Goal: Task Accomplishment & Management: Complete application form

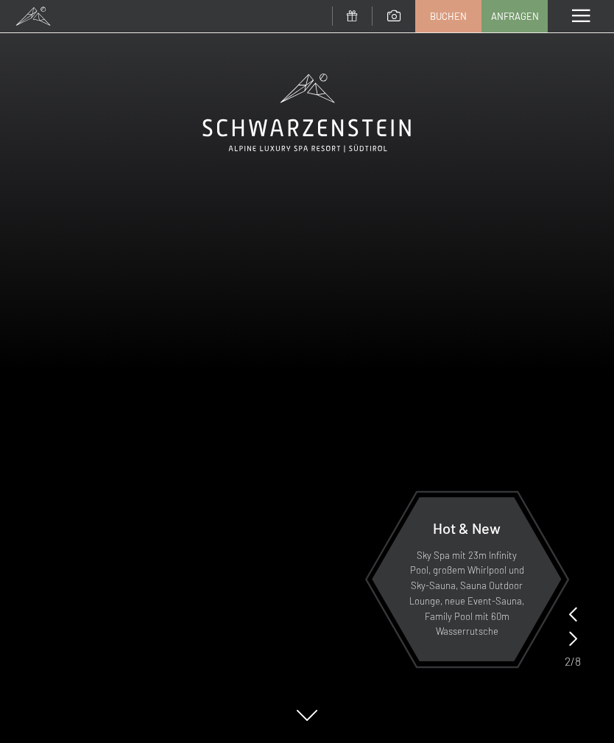
click at [508, 21] on span "Anfragen" at bounding box center [515, 16] width 48 height 13
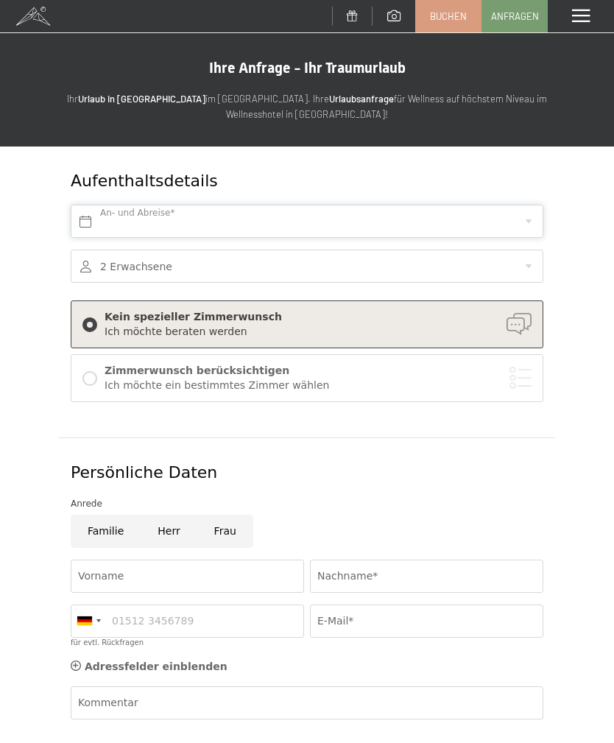
click at [200, 217] on input "text" at bounding box center [307, 221] width 473 height 33
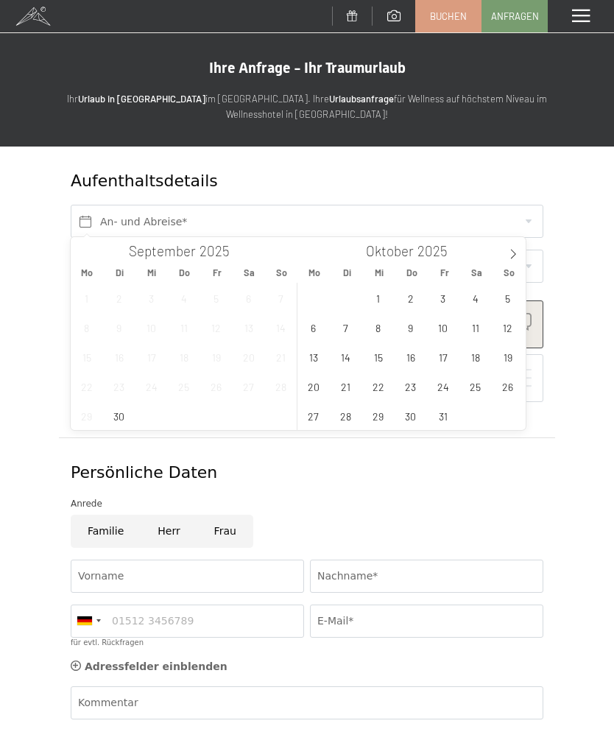
click at [510, 247] on span at bounding box center [513, 249] width 25 height 25
click at [511, 254] on icon at bounding box center [513, 254] width 10 height 10
click at [512, 253] on icon at bounding box center [513, 254] width 10 height 10
type input "2026"
click at [507, 387] on span "25" at bounding box center [507, 386] width 29 height 29
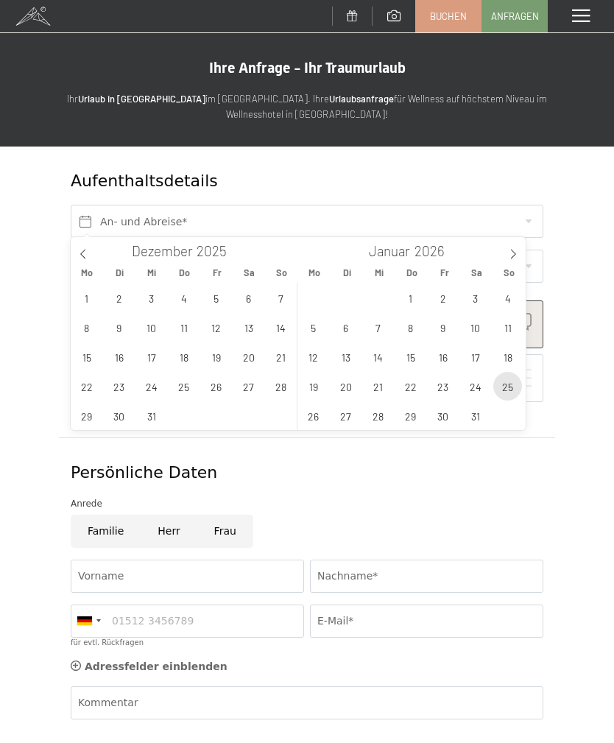
type input "So. [DATE]"
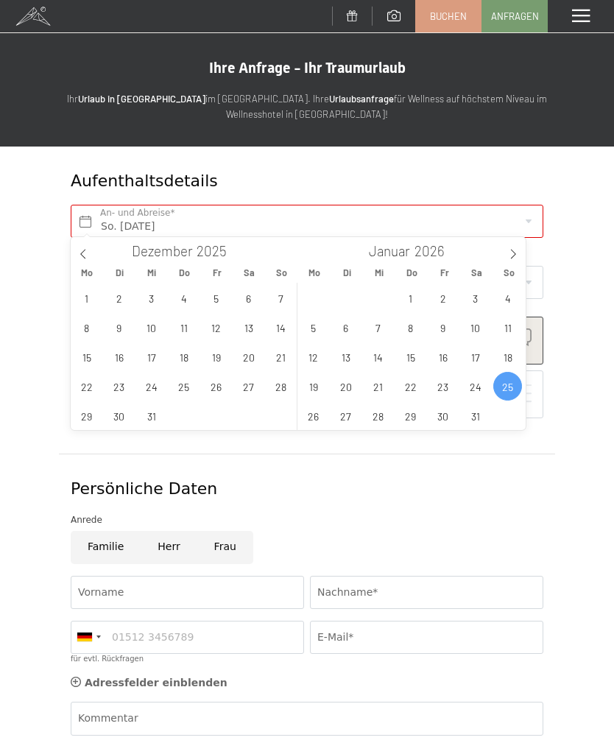
click at [510, 256] on icon at bounding box center [513, 254] width 10 height 10
type input "2026"
click at [508, 300] on span "1" at bounding box center [507, 298] width 29 height 29
type input "So. [DATE] - So. [DATE]"
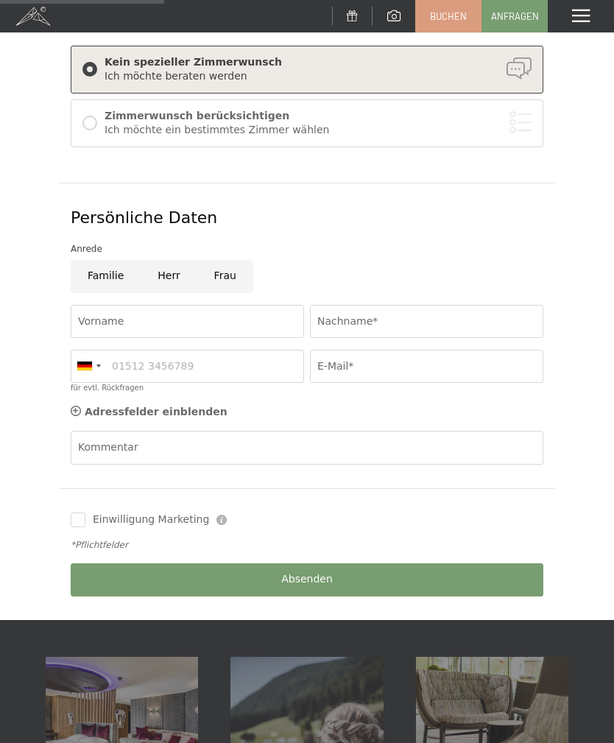
scroll to position [270, 0]
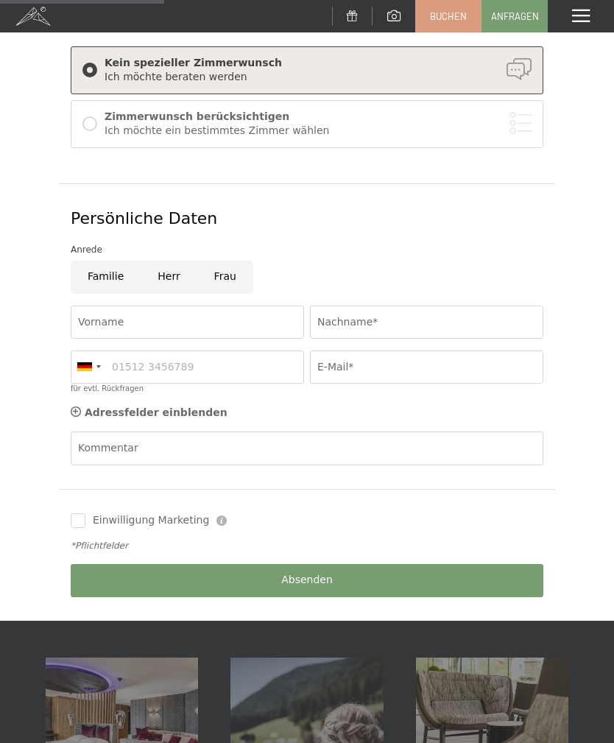
click at [218, 284] on input "Frau" at bounding box center [225, 277] width 56 height 33
radio input "true"
click at [109, 319] on input "Vorname" at bounding box center [187, 322] width 233 height 33
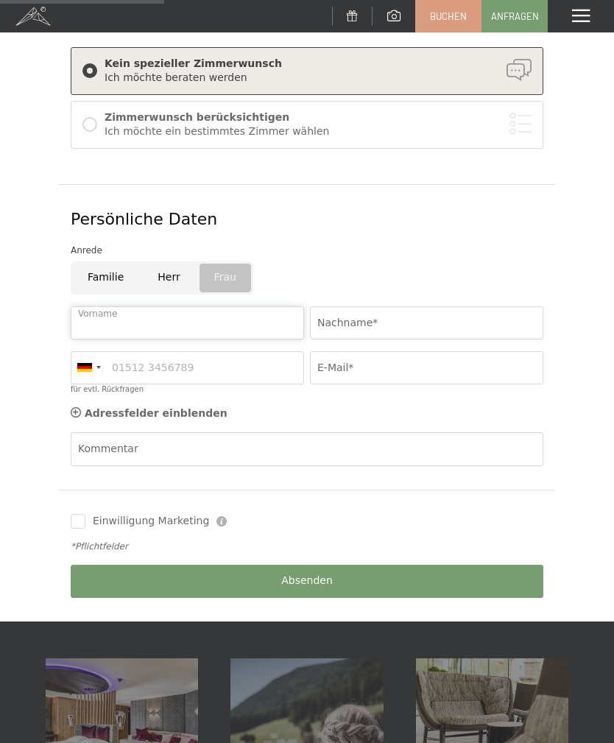
type input "[PERSON_NAME]"
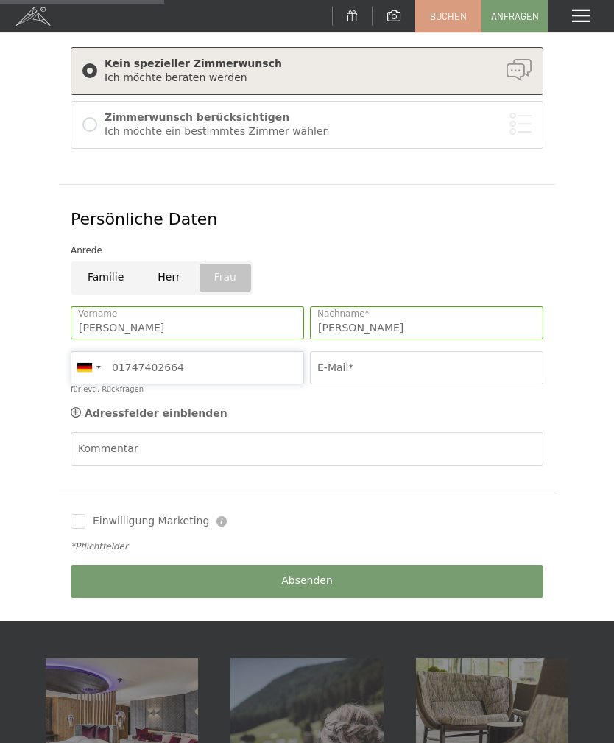
type input "01747402664"
click at [371, 359] on input "E-Mail*" at bounding box center [426, 367] width 233 height 33
type input "[EMAIL_ADDRESS][DOMAIN_NAME]"
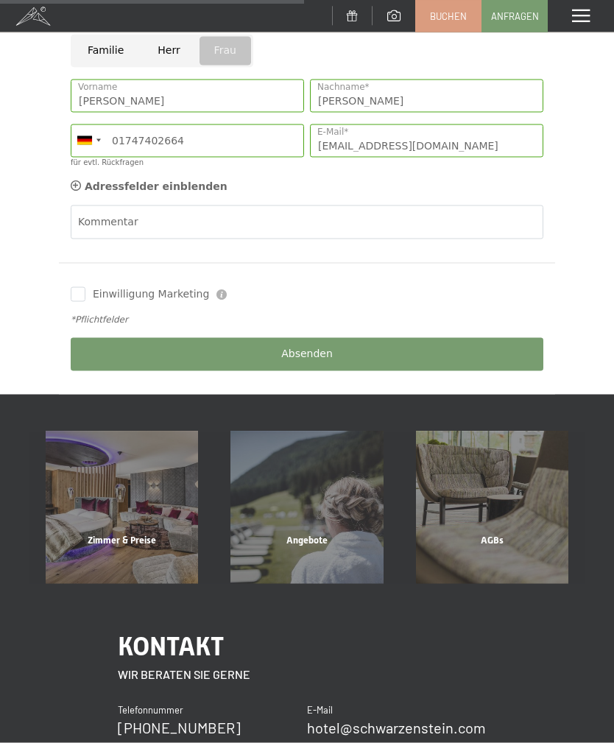
scroll to position [493, 0]
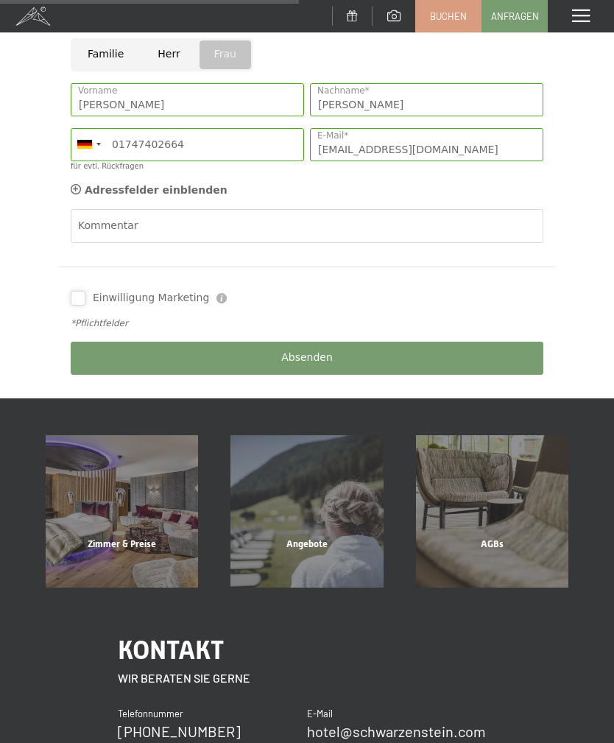
click at [82, 293] on input "Einwilligung Marketing" at bounding box center [78, 298] width 15 height 15
checkbox input "true"
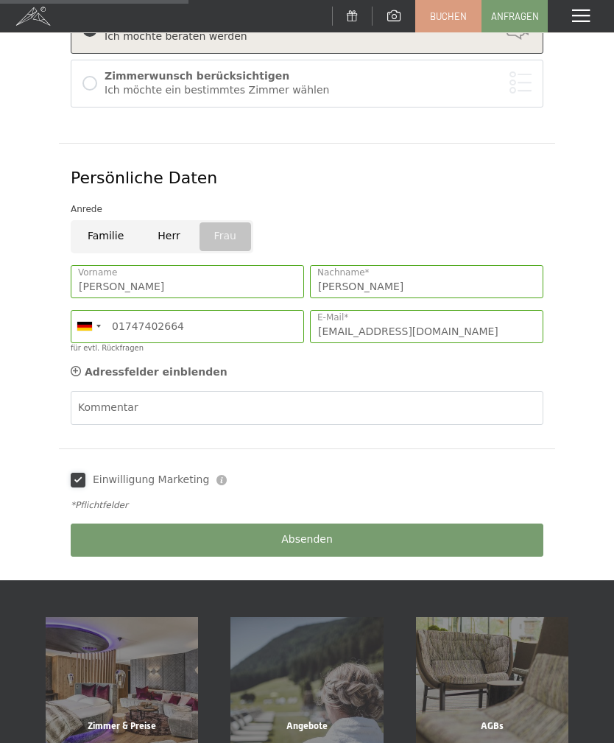
scroll to position [310, 0]
click at [308, 541] on span "Absenden" at bounding box center [307, 540] width 52 height 15
